Goal: Communication & Community: Answer question/provide support

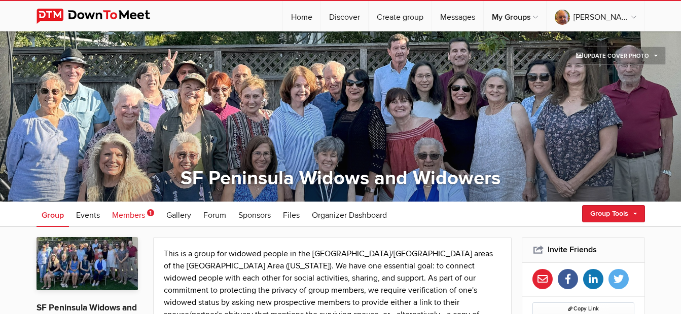
click at [129, 215] on span "Members" at bounding box center [128, 215] width 33 height 10
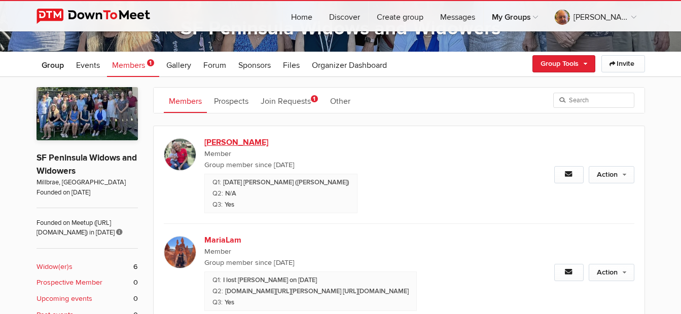
scroll to position [152, 0]
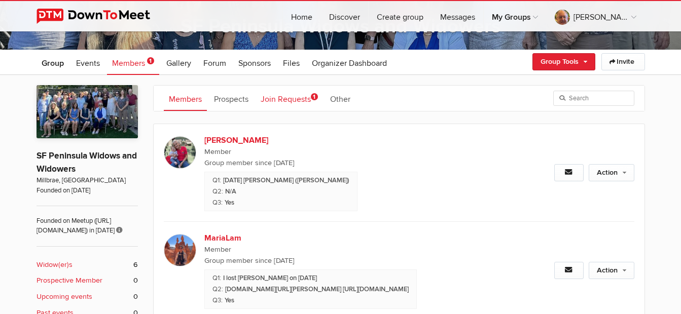
click at [294, 104] on link "Join Requests 1" at bounding box center [289, 98] width 67 height 25
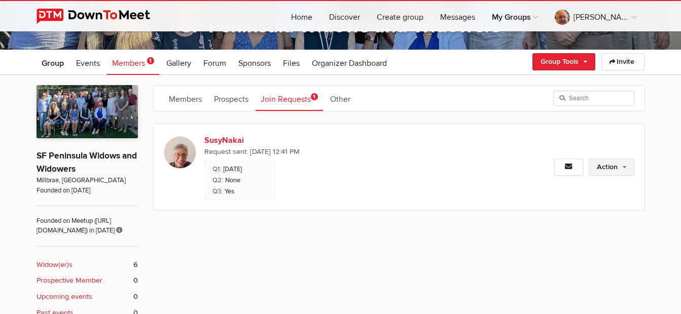
click at [613, 169] on link "Action" at bounding box center [612, 167] width 46 height 17
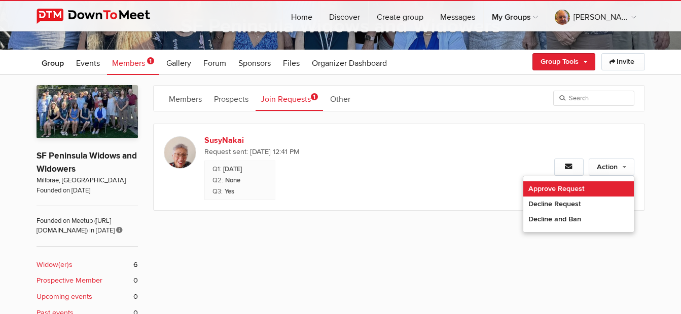
click at [576, 187] on link "Approve Request" at bounding box center [578, 189] width 111 height 15
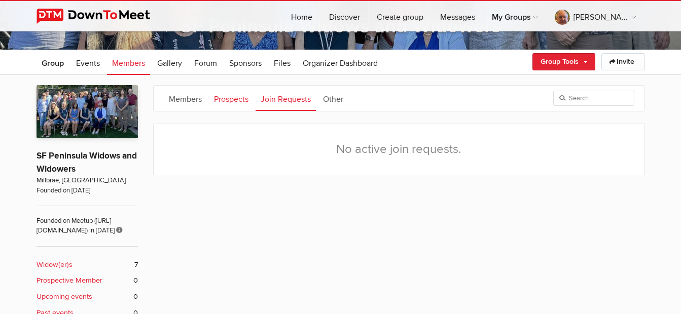
click at [234, 101] on link "Prospects" at bounding box center [231, 98] width 45 height 25
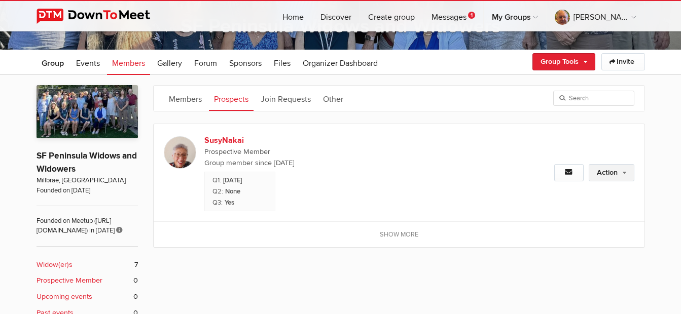
click at [624, 169] on link "Action" at bounding box center [612, 172] width 46 height 17
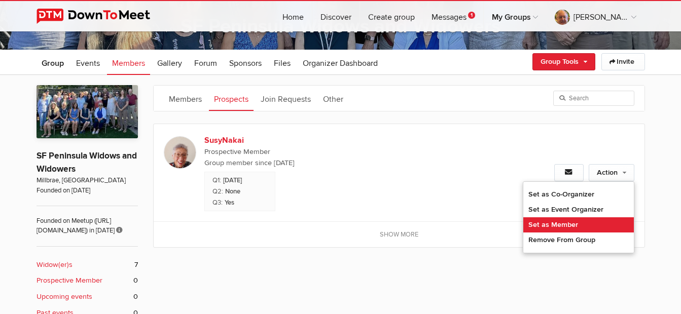
click at [571, 226] on link "Set as Member" at bounding box center [578, 225] width 111 height 15
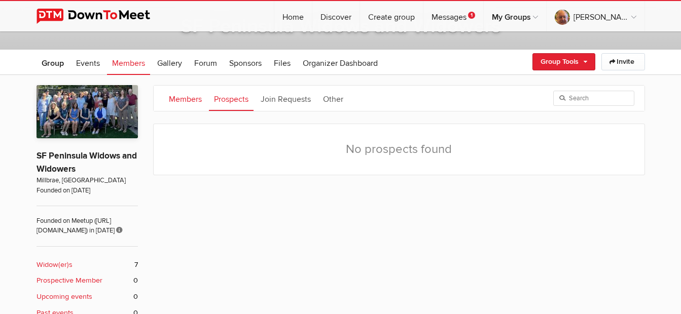
click at [184, 101] on link "Members" at bounding box center [185, 98] width 43 height 25
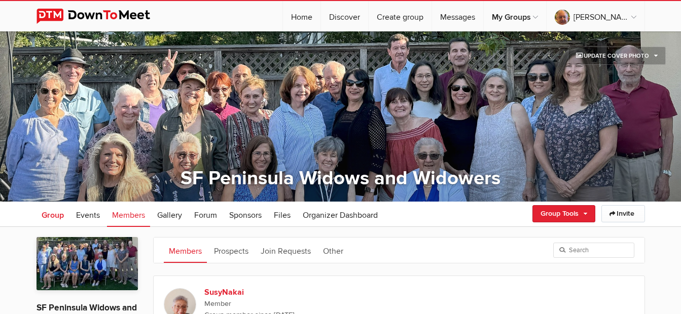
click at [50, 215] on span "Group" at bounding box center [53, 215] width 22 height 10
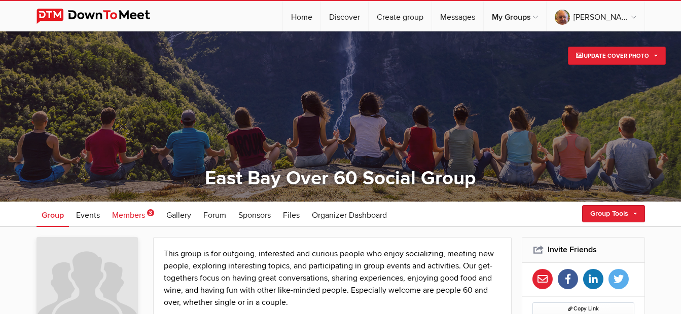
click at [131, 217] on span "Members" at bounding box center [128, 215] width 33 height 10
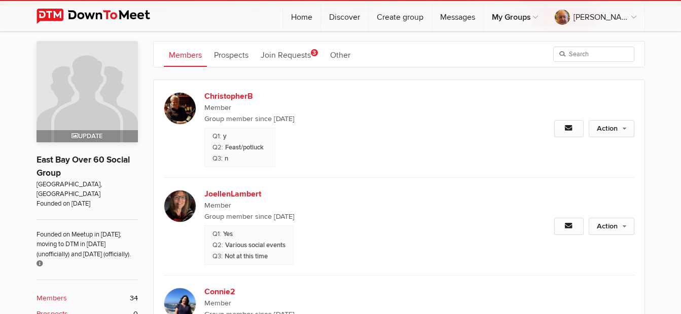
scroll to position [152, 0]
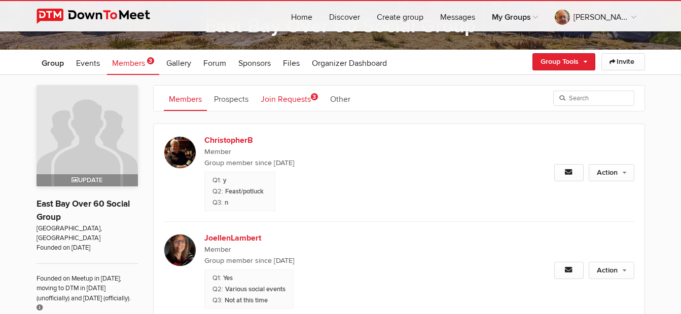
click at [292, 101] on link "Join Requests 3" at bounding box center [289, 98] width 67 height 25
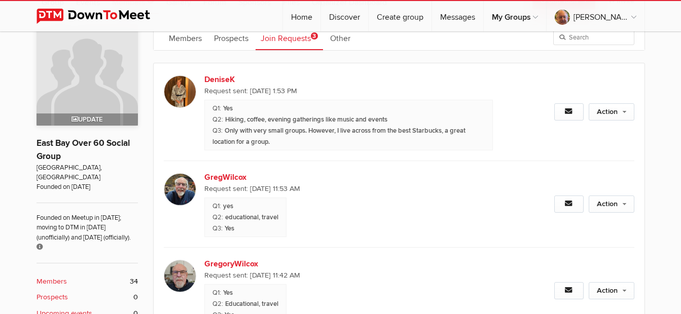
scroll to position [203, 0]
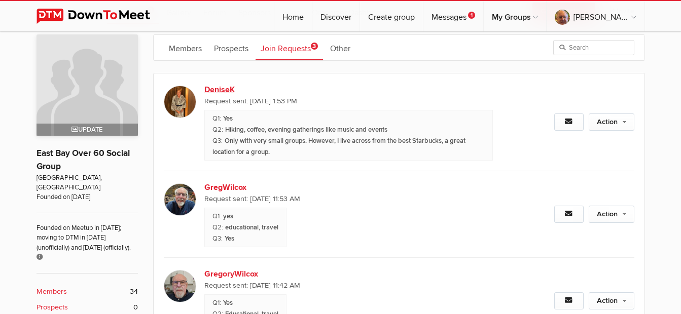
click at [222, 89] on link "DeniseK" at bounding box center [290, 90] width 173 height 12
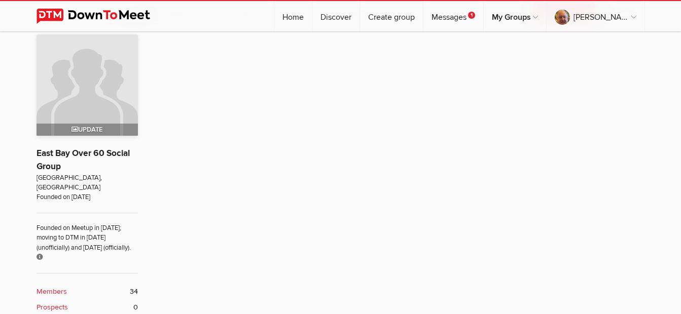
scroll to position [202, 0]
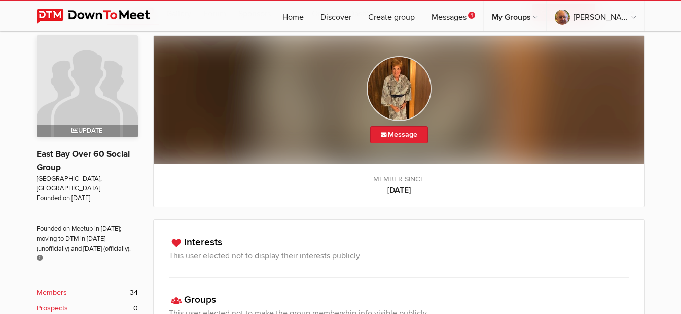
click at [400, 93] on img at bounding box center [399, 88] width 65 height 65
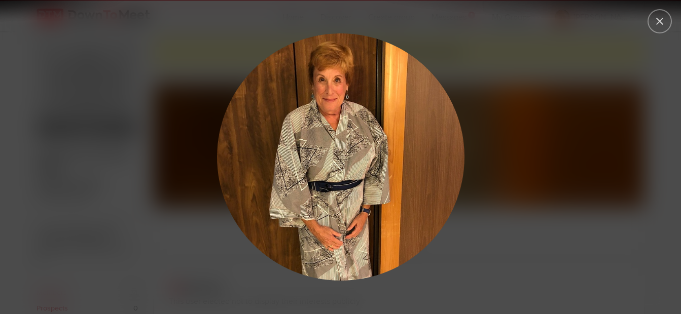
click at [672, 23] on div at bounding box center [340, 157] width 681 height 314
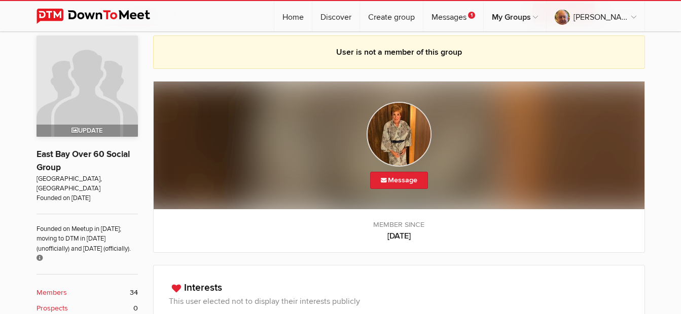
click at [660, 23] on div "☰ 1 [PERSON_NAME] Home Discover Create group Messages 1 My Groups My Groups Eas…" at bounding box center [340, 15] width 681 height 31
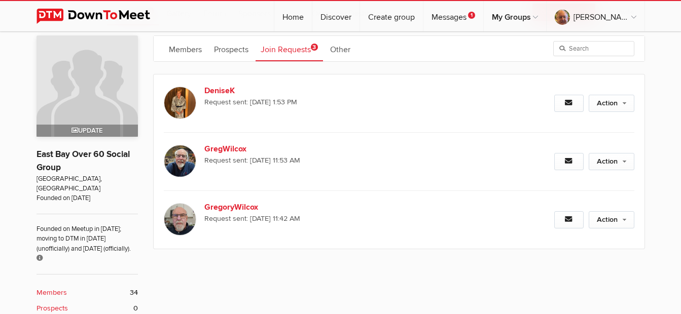
scroll to position [203, 0]
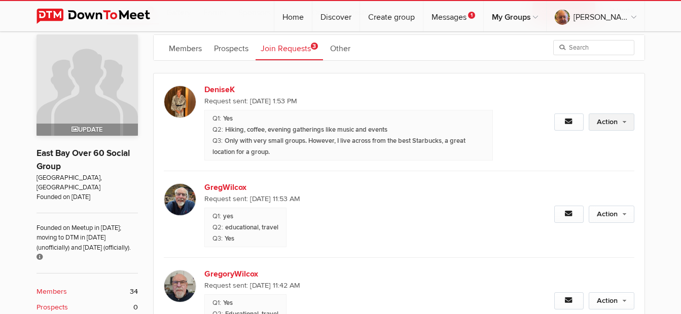
click at [610, 124] on link "Action" at bounding box center [612, 122] width 46 height 17
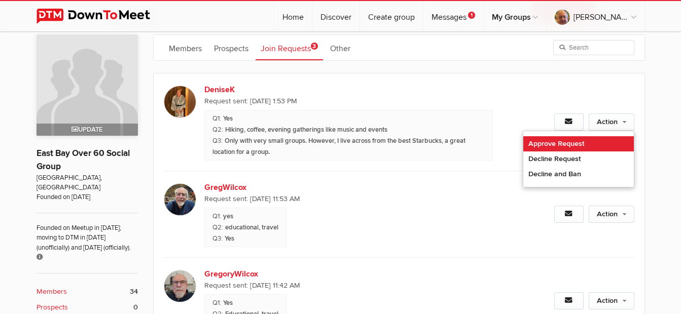
click at [587, 145] on link "Approve Request" at bounding box center [578, 143] width 111 height 15
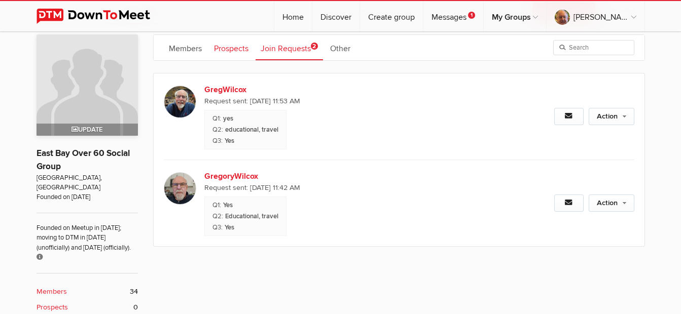
click at [237, 49] on link "Prospects" at bounding box center [231, 47] width 45 height 25
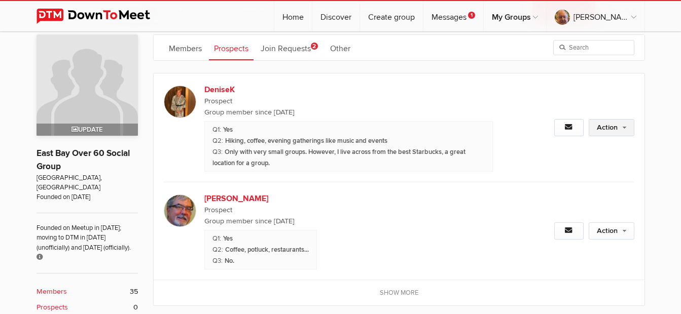
click at [610, 124] on link "Action" at bounding box center [612, 127] width 46 height 17
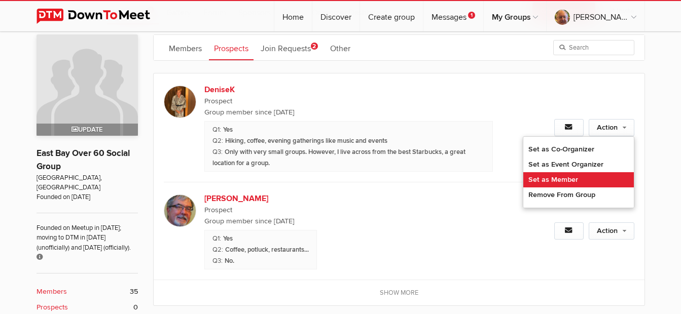
click at [587, 182] on link "Set as Member" at bounding box center [578, 179] width 111 height 15
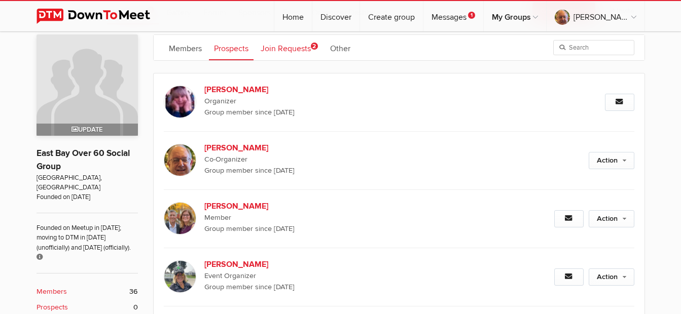
click at [301, 48] on link "Join Requests 2" at bounding box center [289, 47] width 67 height 25
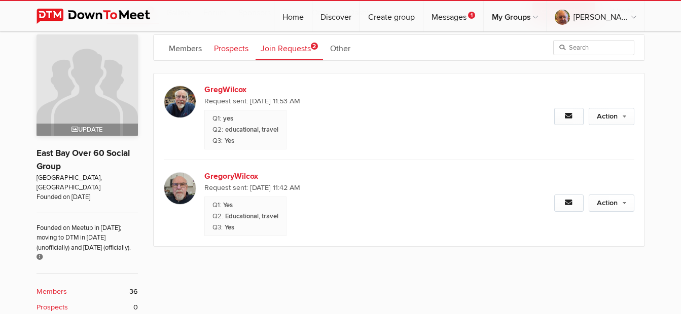
click at [248, 48] on link "Prospects" at bounding box center [231, 47] width 45 height 25
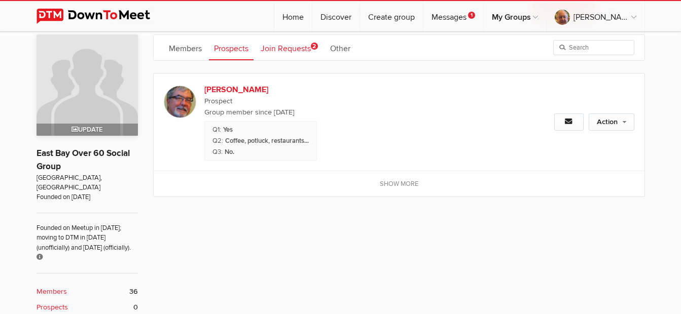
click at [291, 48] on link "Join Requests 2" at bounding box center [289, 47] width 67 height 25
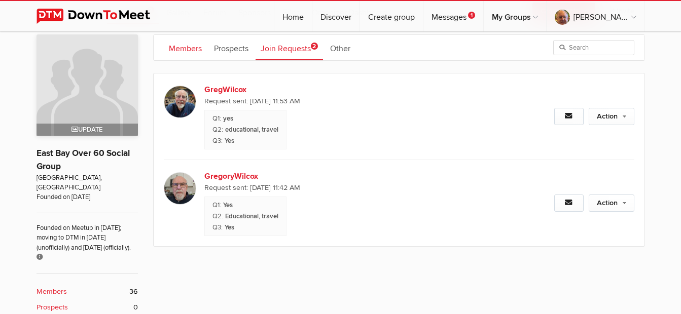
click at [187, 51] on link "Members" at bounding box center [185, 47] width 43 height 25
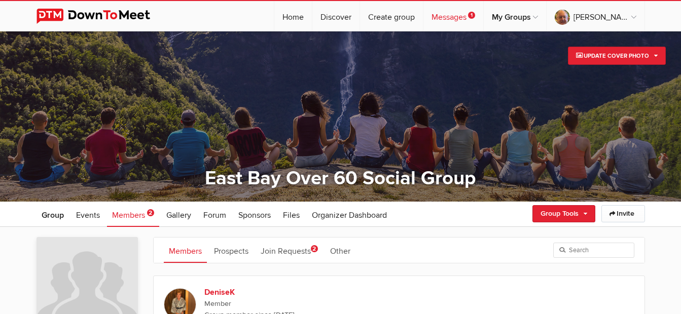
click at [479, 17] on link "Messages 1" at bounding box center [453, 16] width 60 height 30
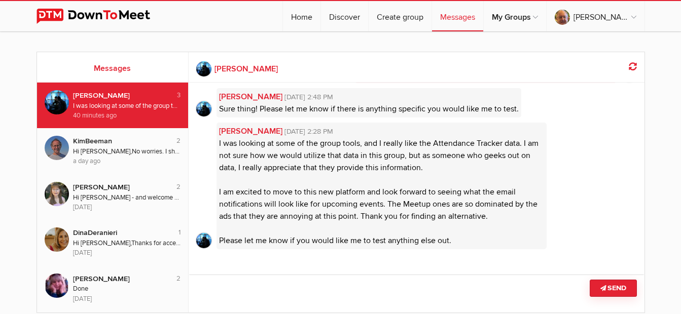
click at [368, 271] on div "← [PERSON_NAME] Last seen few decades ago [PERSON_NAME] [DATE] 1:56 PM Hi [PERS…" at bounding box center [417, 182] width 456 height 261
click at [370, 280] on textarea at bounding box center [417, 294] width 456 height 38
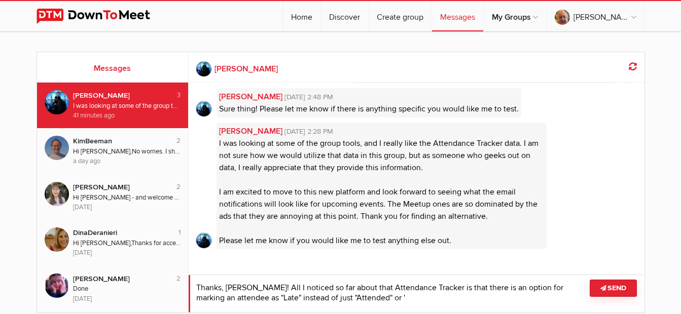
type textarea "N"
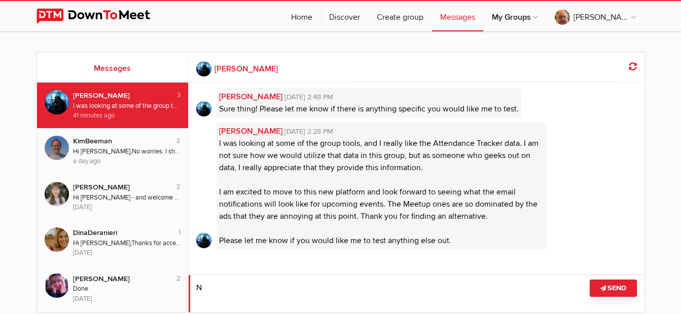
click at [399, 191] on span "I was looking at some of the group tools, and I really like the Attendance Trac…" at bounding box center [379, 192] width 320 height 108
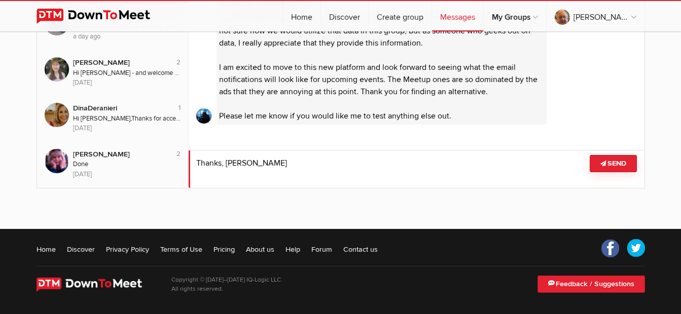
scroll to position [74, 0]
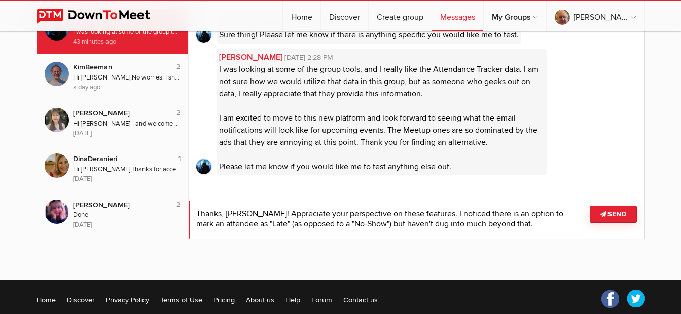
click at [530, 223] on textarea at bounding box center [417, 220] width 456 height 38
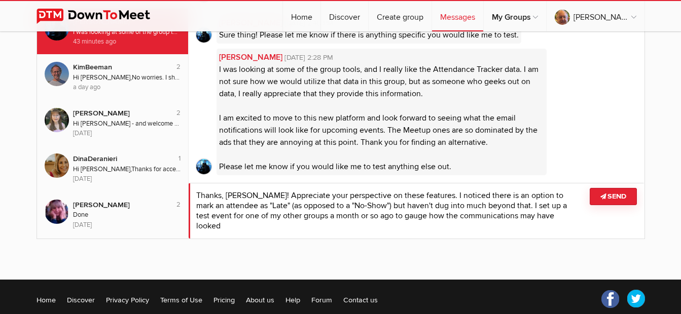
scroll to position [0, 0]
click at [316, 217] on textarea at bounding box center [417, 211] width 456 height 56
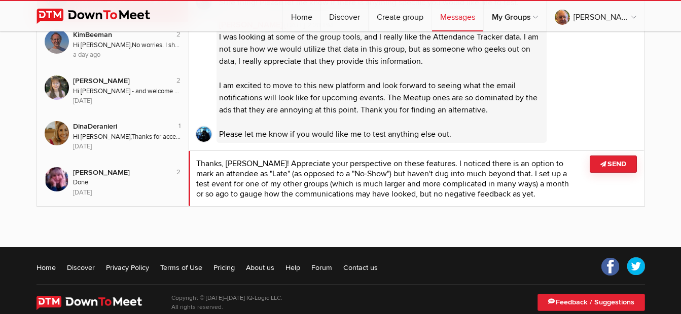
scroll to position [125, 0]
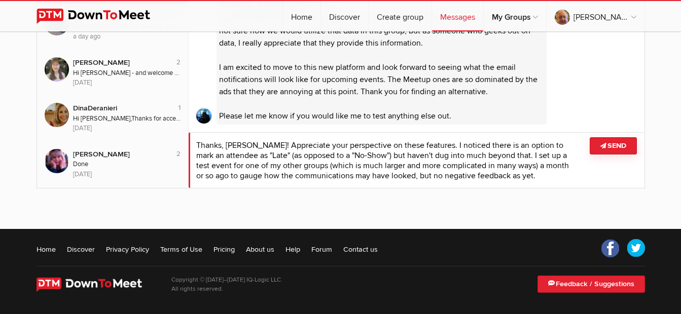
click at [541, 180] on textarea at bounding box center [417, 160] width 456 height 56
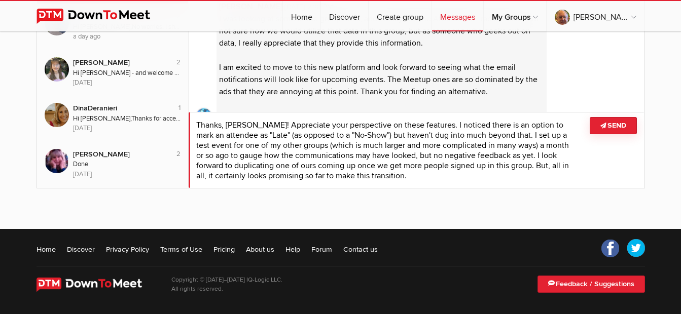
click at [554, 167] on textarea at bounding box center [417, 150] width 456 height 76
click at [430, 173] on textarea at bounding box center [417, 150] width 456 height 76
type textarea "Thanks, [PERSON_NAME]! Appreciate your perspective on these features. I noticed…"
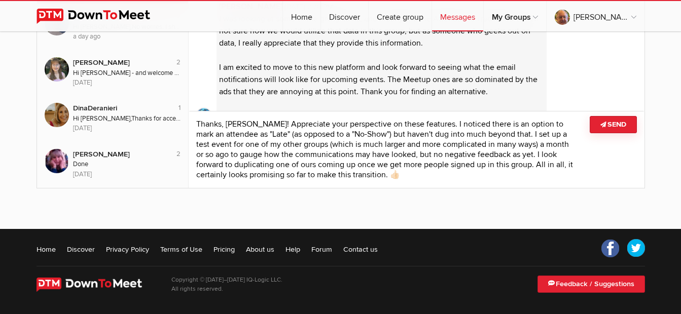
click at [612, 125] on button "Send" at bounding box center [613, 124] width 47 height 17
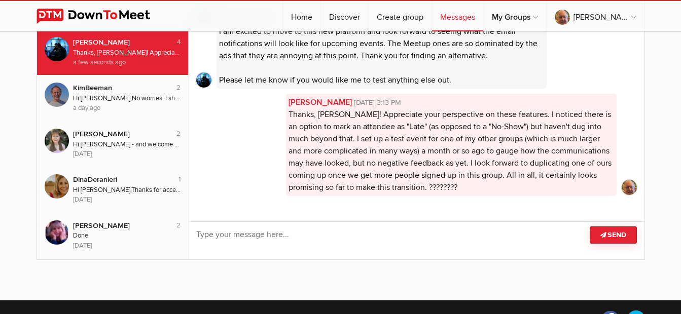
scroll to position [45, 0]
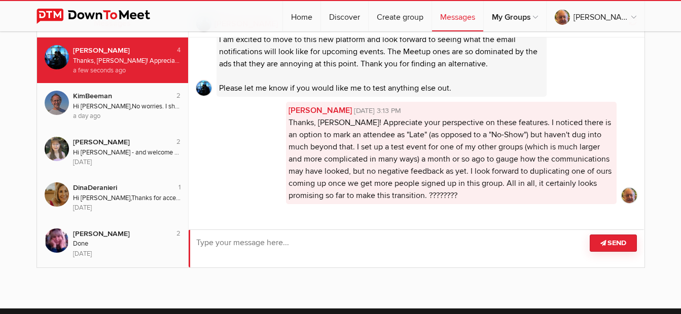
click at [358, 246] on textarea at bounding box center [417, 249] width 456 height 38
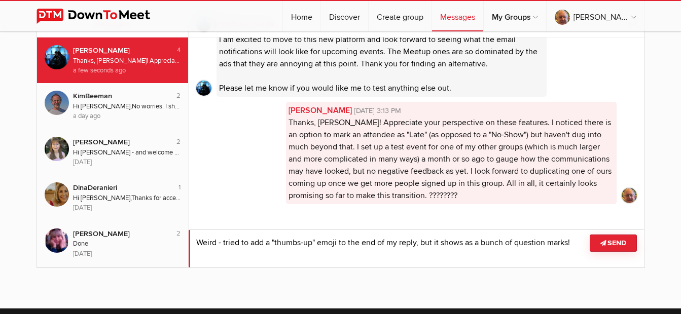
type textarea "Weird - tried to add a "thumbs-up" emoji to the end of my reply, but it shows a…"
click at [610, 251] on button "Send" at bounding box center [613, 243] width 47 height 17
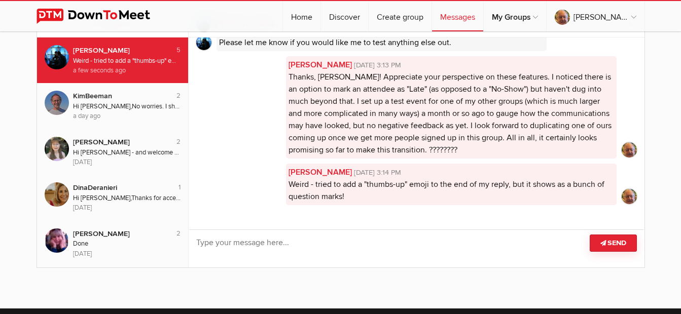
scroll to position [276, 0]
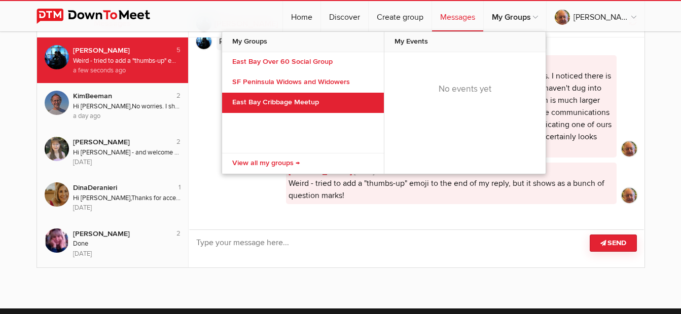
click at [312, 99] on link "East Bay Cribbage Meetup" at bounding box center [303, 103] width 162 height 20
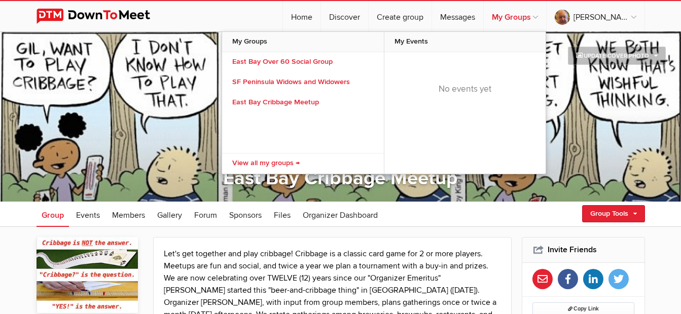
click at [535, 18] on link "My Groups" at bounding box center [515, 16] width 62 height 30
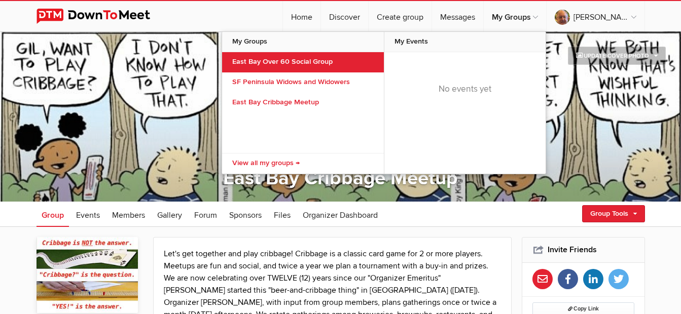
click at [336, 59] on link "East Bay Over 60 Social Group" at bounding box center [303, 62] width 162 height 20
